Goal: Check status

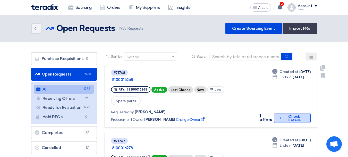
click at [280, 117] on use at bounding box center [280, 118] width 1 height 2
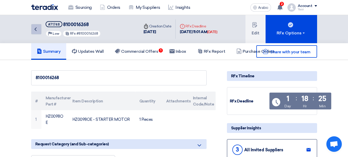
click at [34, 32] on link "Back" at bounding box center [36, 29] width 10 height 10
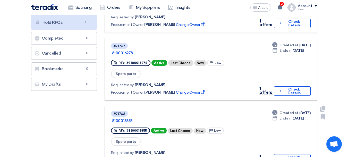
scroll to position [103, 0]
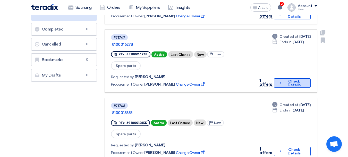
click at [280, 78] on button "Check details Check Details" at bounding box center [292, 82] width 37 height 9
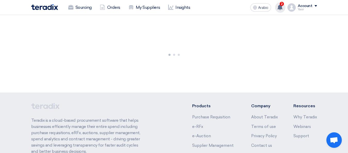
drag, startPoint x: 280, startPoint y: 6, endPoint x: 284, endPoint y: 5, distance: 4.3
click at [284, 5] on span "2" at bounding box center [282, 4] width 4 height 4
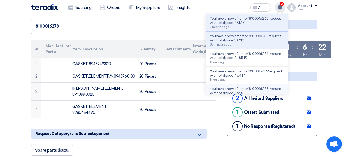
scroll to position [52, 0]
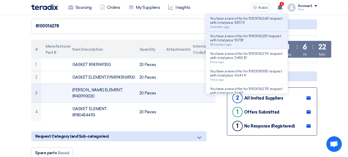
click at [189, 84] on td at bounding box center [202, 92] width 27 height 19
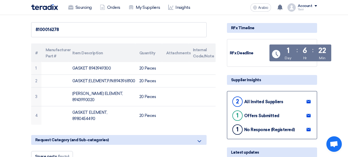
scroll to position [0, 0]
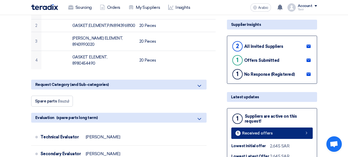
click at [300, 133] on link "1 Received offers" at bounding box center [273, 132] width 82 height 11
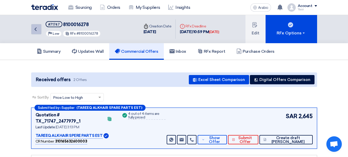
click at [34, 32] on link "Back" at bounding box center [36, 29] width 10 height 10
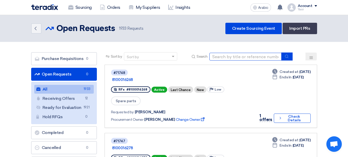
click at [224, 58] on input at bounding box center [246, 57] width 72 height 8
type input "16243"
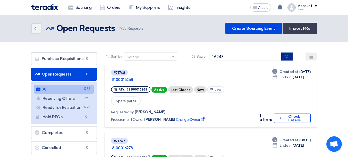
click at [289, 58] on use "submit" at bounding box center [287, 55] width 3 height 3
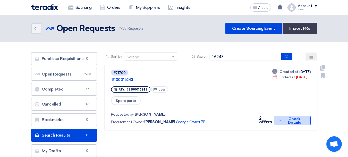
click at [292, 116] on font "Check Details" at bounding box center [294, 120] width 13 height 8
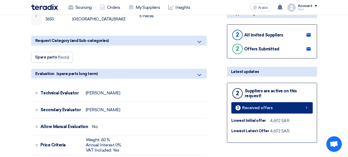
click at [293, 109] on link "2 Received offers" at bounding box center [273, 107] width 82 height 11
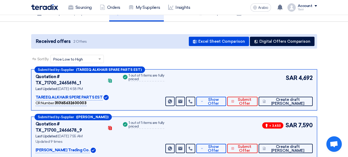
scroll to position [77, 0]
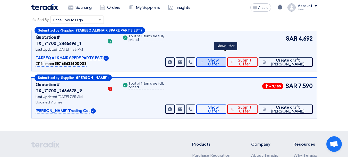
click at [219, 58] on font "Show Offer" at bounding box center [213, 62] width 11 height 9
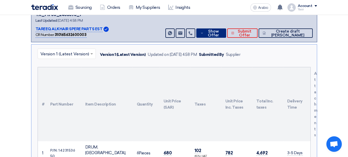
scroll to position [155, 0]
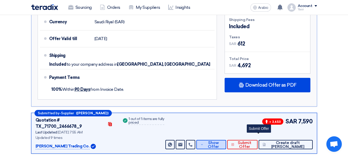
click at [219, 140] on font "Show Offer" at bounding box center [213, 144] width 11 height 9
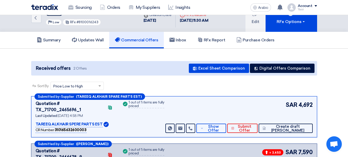
scroll to position [0, 0]
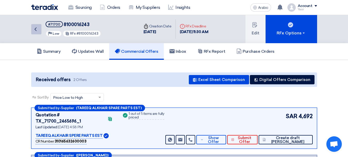
click at [39, 31] on link "Back" at bounding box center [36, 29] width 10 height 10
